Goal: Task Accomplishment & Management: Manage account settings

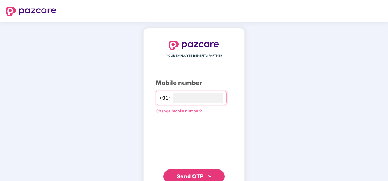
type input "**********"
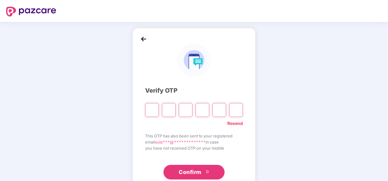
type input "*"
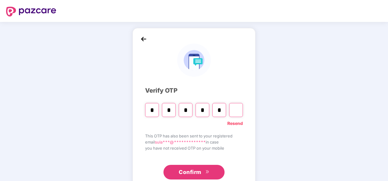
type input "*"
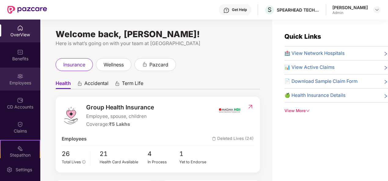
click at [18, 76] on img at bounding box center [20, 76] width 6 height 6
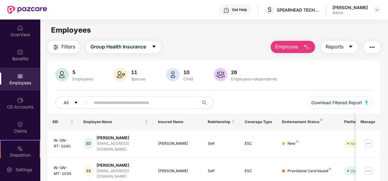
click at [297, 49] on span "Employee" at bounding box center [286, 47] width 23 height 8
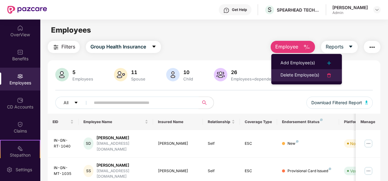
click at [297, 74] on div "Delete Employee(s)" at bounding box center [299, 75] width 39 height 7
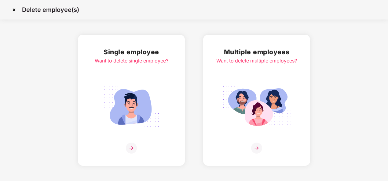
click at [147, 59] on div "Want to delete single employee?" at bounding box center [132, 61] width 74 height 8
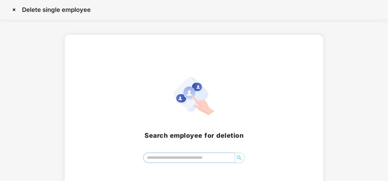
click at [194, 156] on input "search" at bounding box center [189, 157] width 91 height 9
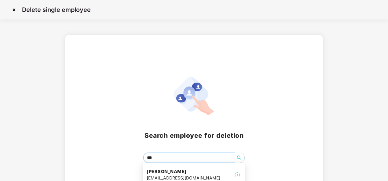
type input "****"
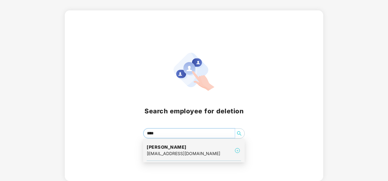
click at [237, 150] on img at bounding box center [237, 150] width 7 height 7
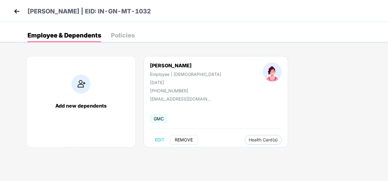
click at [184, 140] on span "REMOVE" at bounding box center [184, 140] width 18 height 5
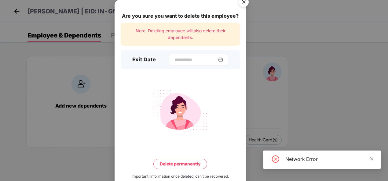
click at [222, 60] on img at bounding box center [220, 59] width 5 height 5
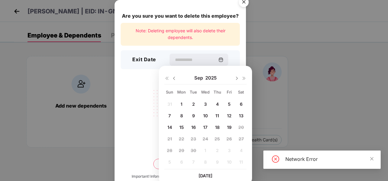
click at [228, 127] on span "19" at bounding box center [229, 127] width 5 height 5
type input "**********"
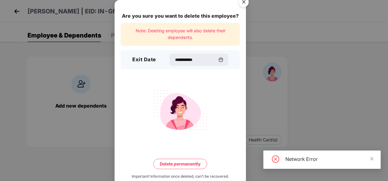
scroll to position [13, 0]
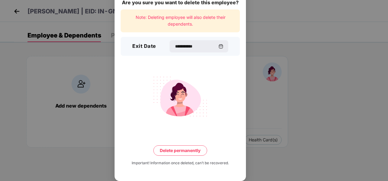
click at [189, 153] on button "Delete permanently" at bounding box center [180, 151] width 54 height 10
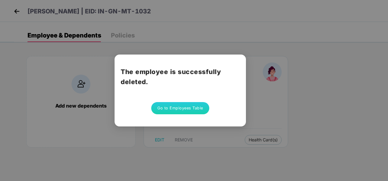
click at [191, 107] on button "Go to Employees Table" at bounding box center [180, 108] width 58 height 12
